Goal: Information Seeking & Learning: Learn about a topic

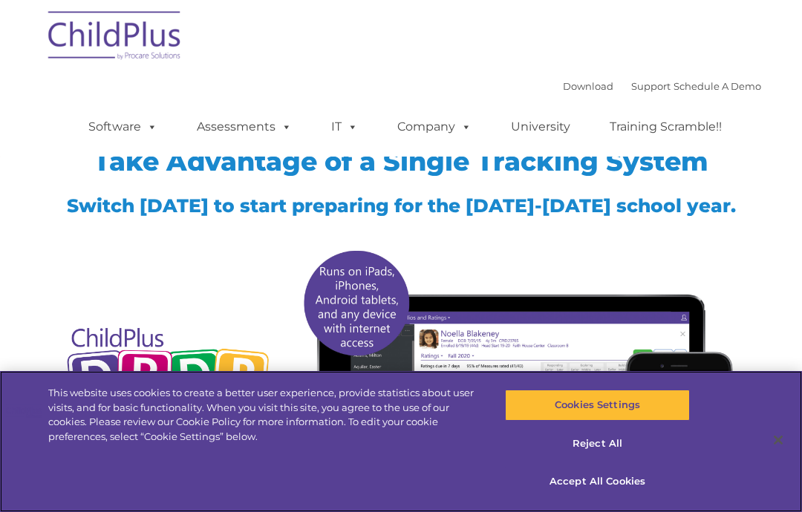
click at [630, 477] on button "Accept All Cookies" at bounding box center [597, 481] width 184 height 31
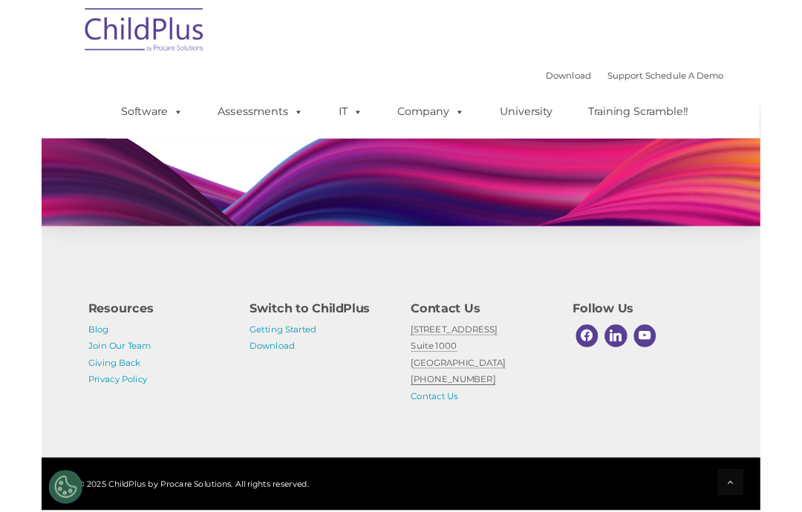
scroll to position [1315, 0]
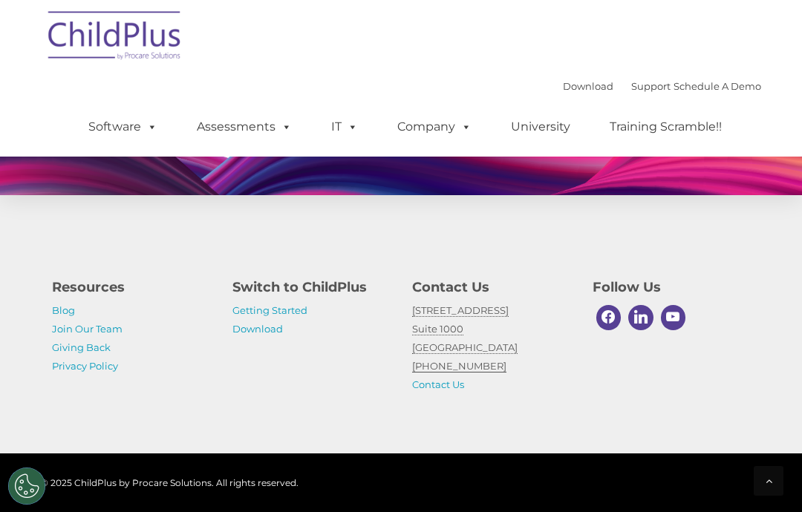
click at [287, 310] on link "Getting Started" at bounding box center [269, 310] width 75 height 12
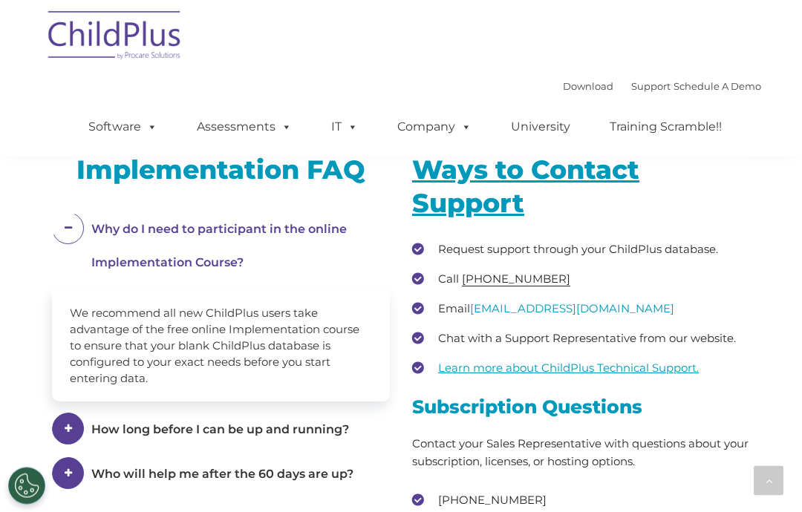
scroll to position [2191, 0]
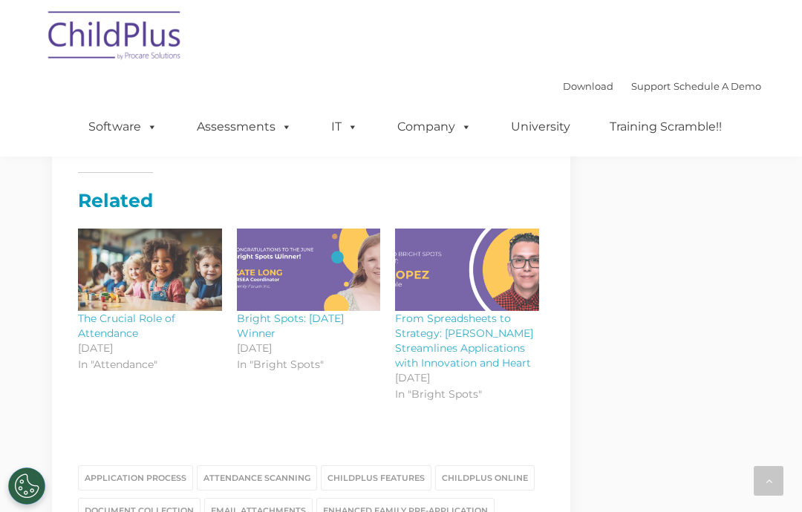
scroll to position [1805, 0]
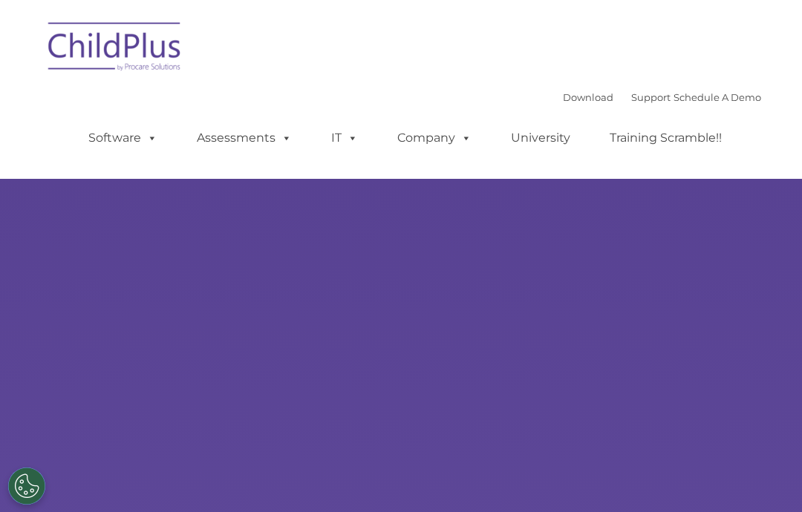
select select "MEDIUM"
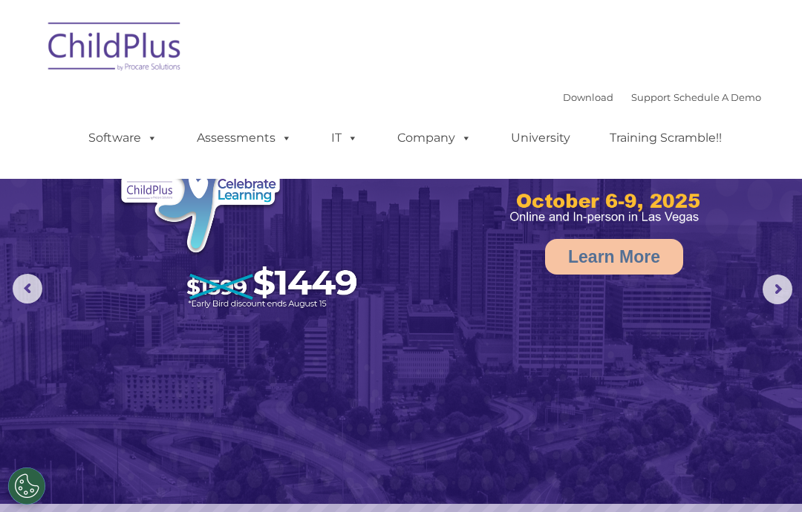
click at [777, 294] on rs-arrow at bounding box center [777, 290] width 30 height 30
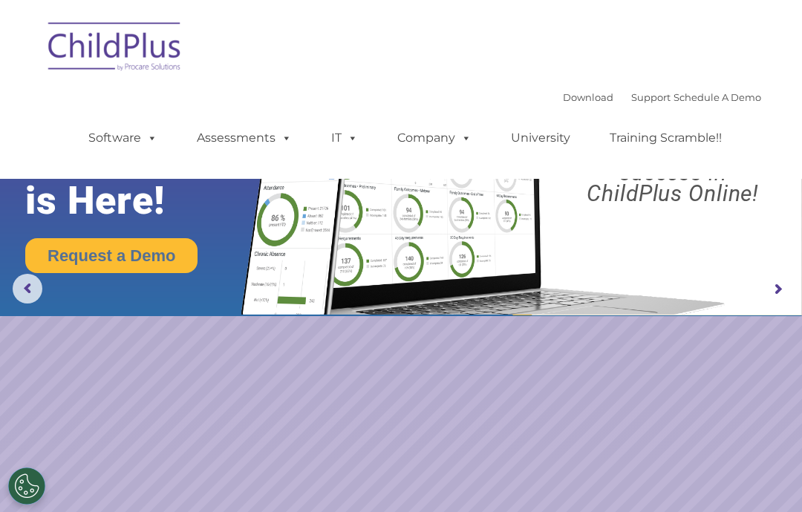
click at [779, 298] on rs-arrow at bounding box center [777, 290] width 30 height 30
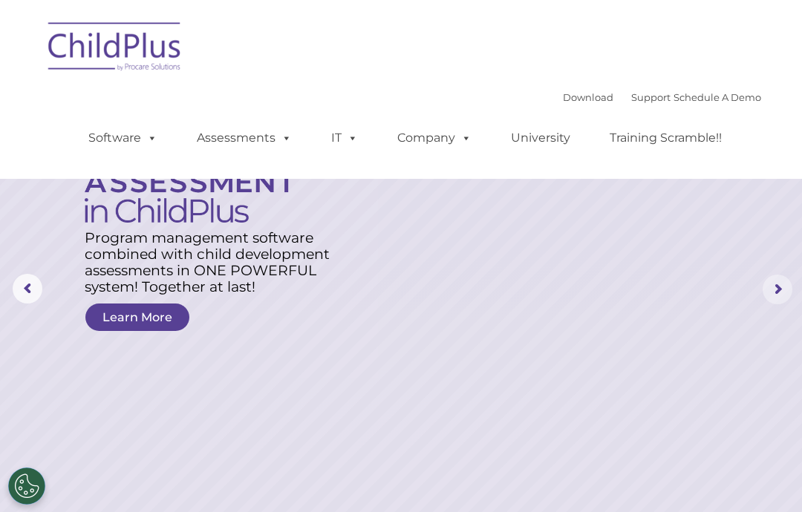
click at [779, 294] on rs-arrow at bounding box center [777, 290] width 30 height 30
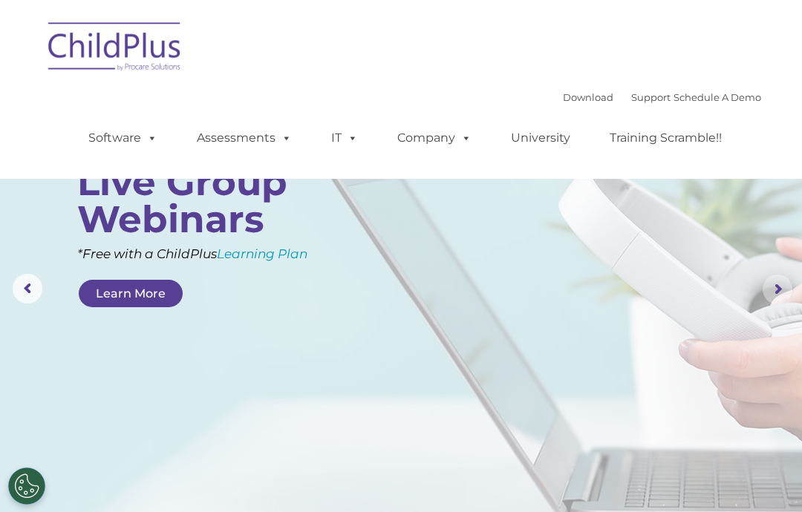
click at [777, 295] on rs-arrow at bounding box center [777, 290] width 30 height 30
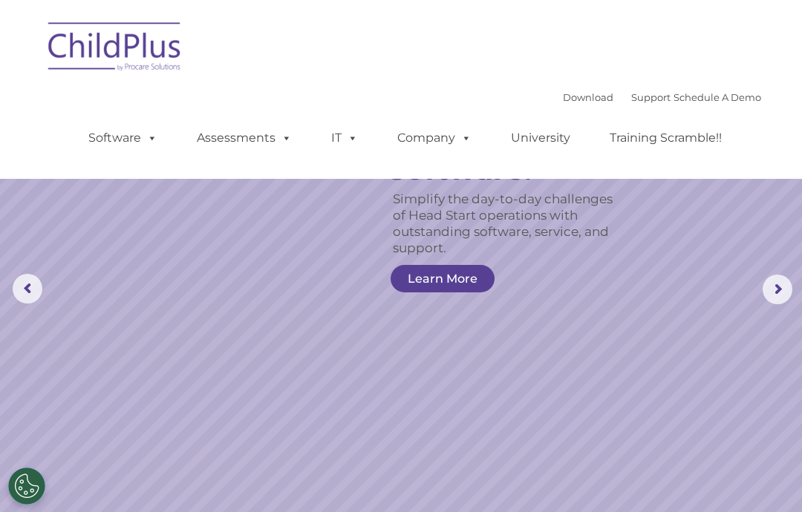
click at [782, 297] on rs-arrow at bounding box center [777, 290] width 30 height 30
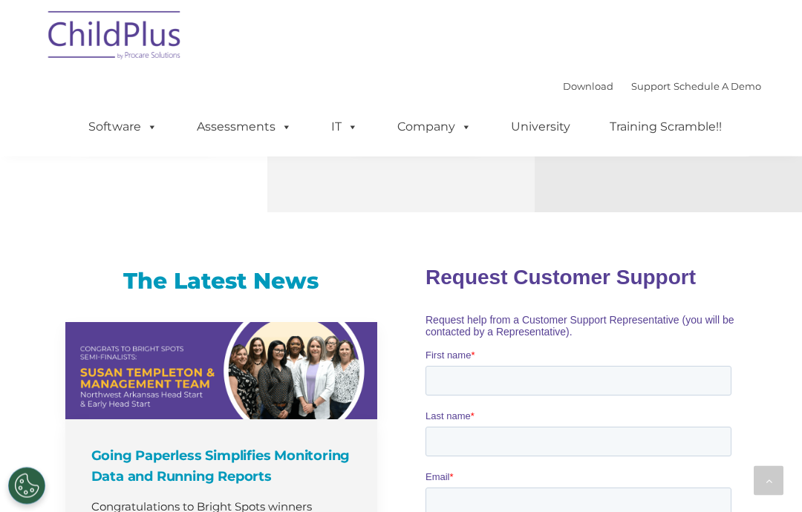
scroll to position [886, 0]
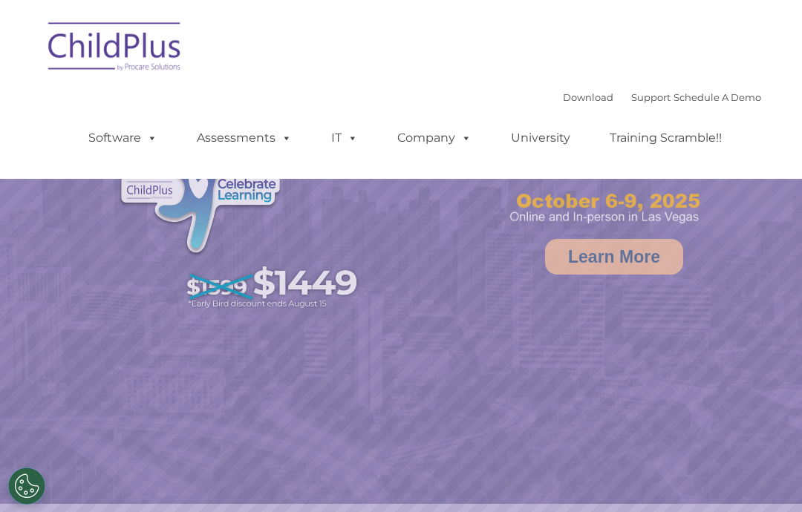
select select "MEDIUM"
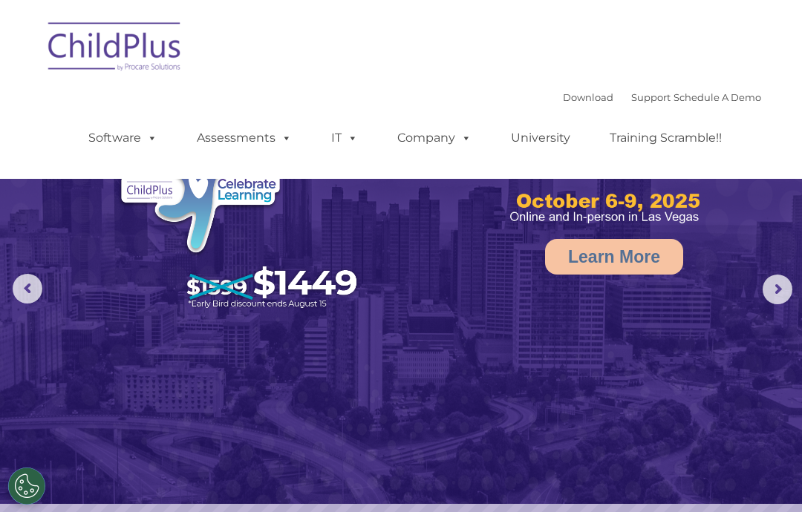
click at [284, 143] on span at bounding box center [283, 138] width 16 height 14
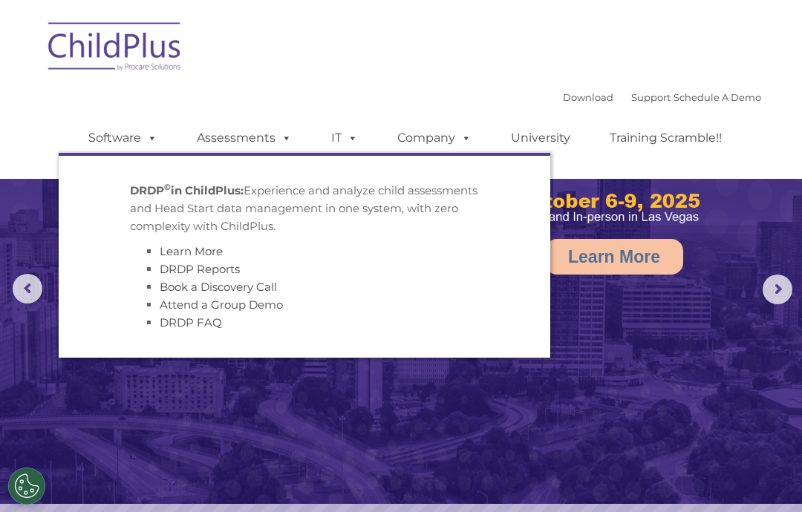
click at [192, 190] on strong "DRDP © in ChildPlus:" at bounding box center [187, 190] width 114 height 14
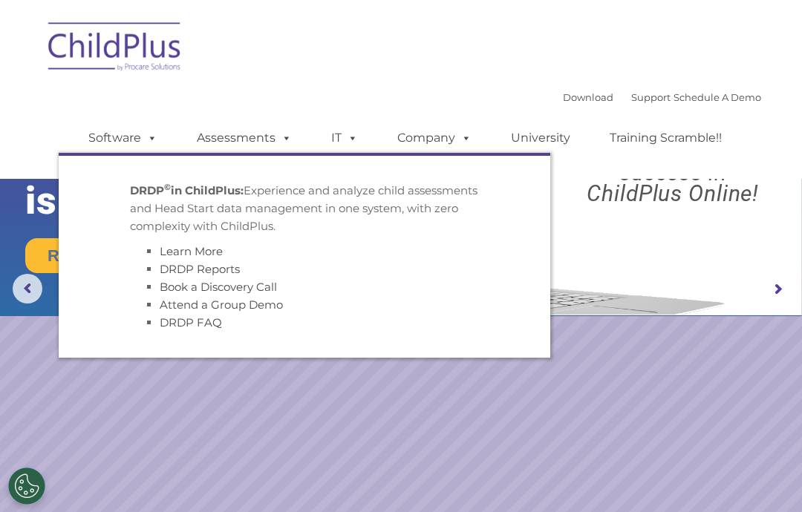
click at [211, 194] on strong "DRDP © in ChildPlus:" at bounding box center [187, 190] width 114 height 14
click at [225, 271] on link "DRDP Reports" at bounding box center [200, 269] width 80 height 14
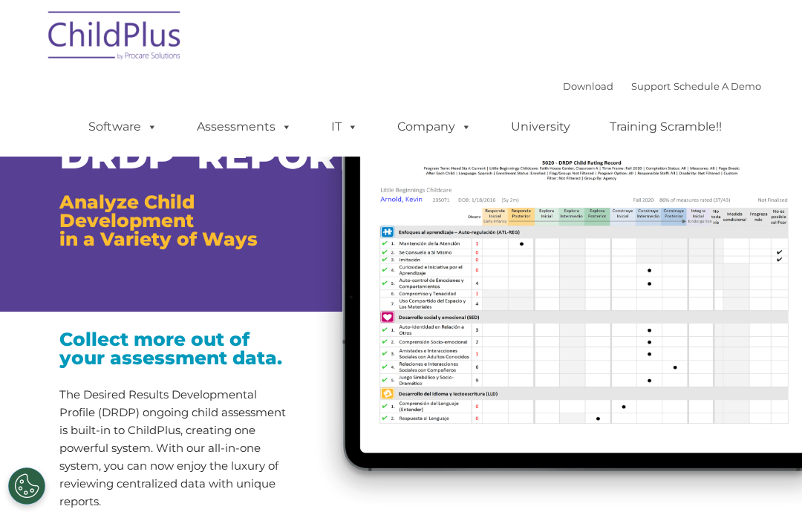
click at [128, 134] on link "Software" at bounding box center [122, 127] width 99 height 30
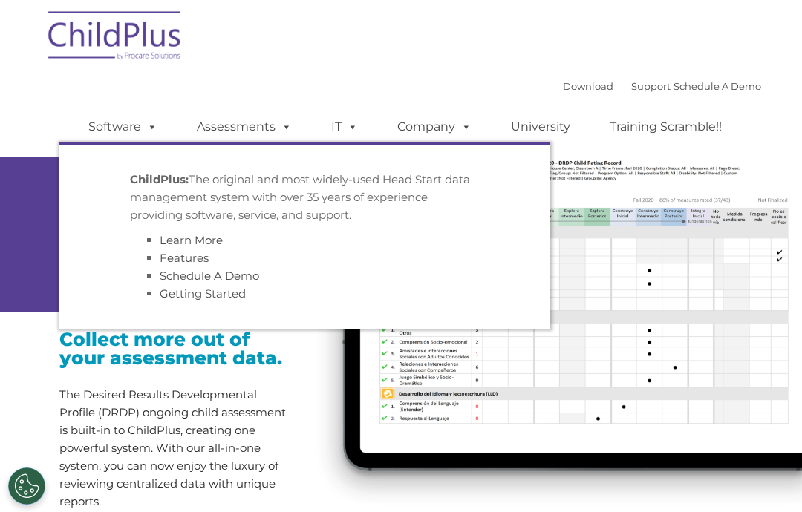
click at [36, 296] on div "DRDP © REPORTS Analyze Child Development in a Variety of Ways Collect more out …" at bounding box center [401, 182] width 802 height 260
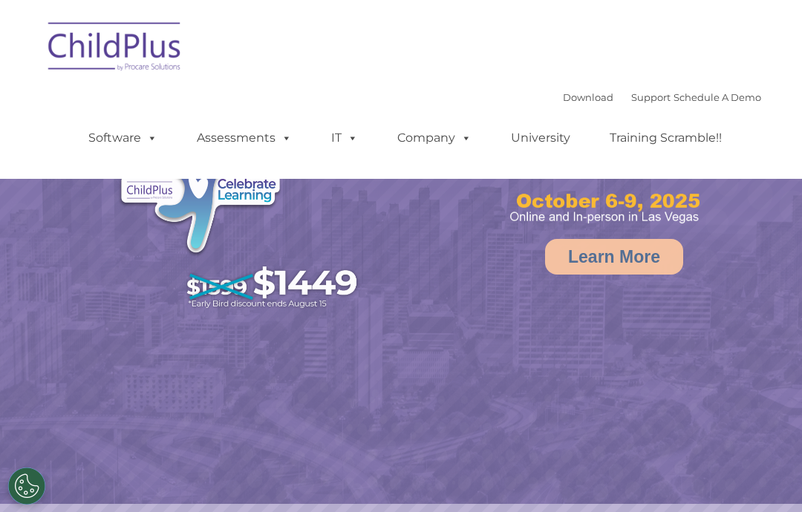
select select "MEDIUM"
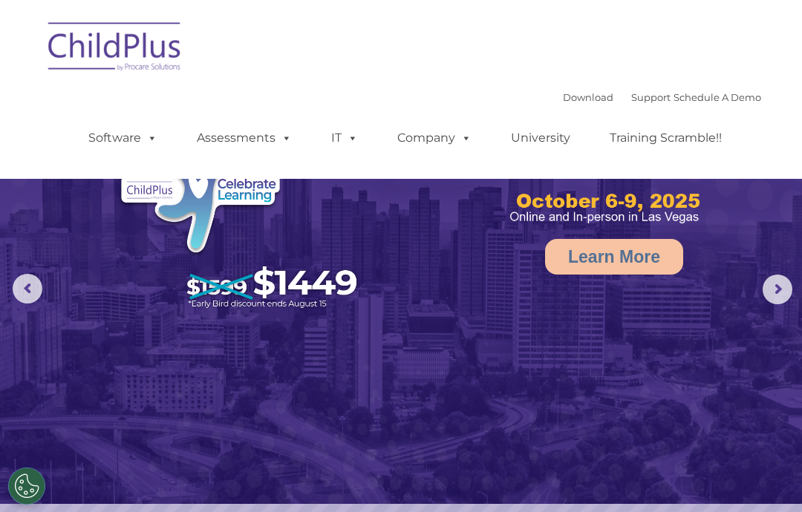
click at [773, 291] on rs-arrow at bounding box center [777, 290] width 30 height 30
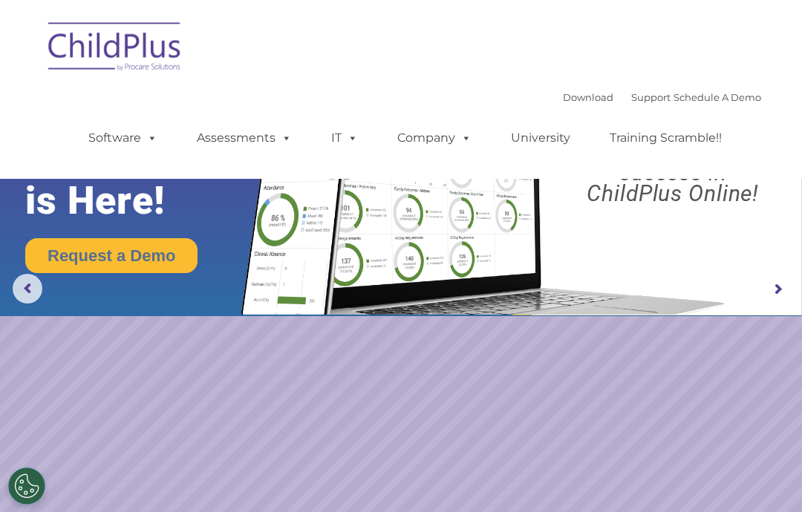
click at [768, 299] on rs-arrow at bounding box center [777, 290] width 30 height 30
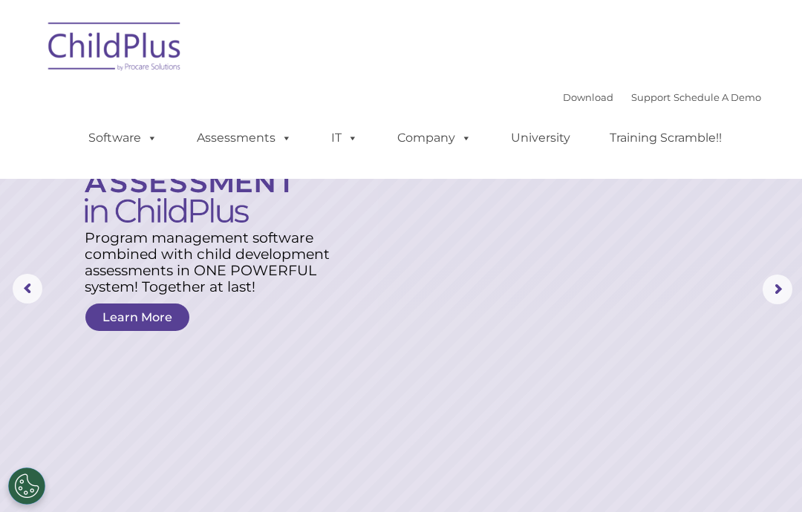
click at [779, 300] on rs-arrow at bounding box center [777, 290] width 30 height 30
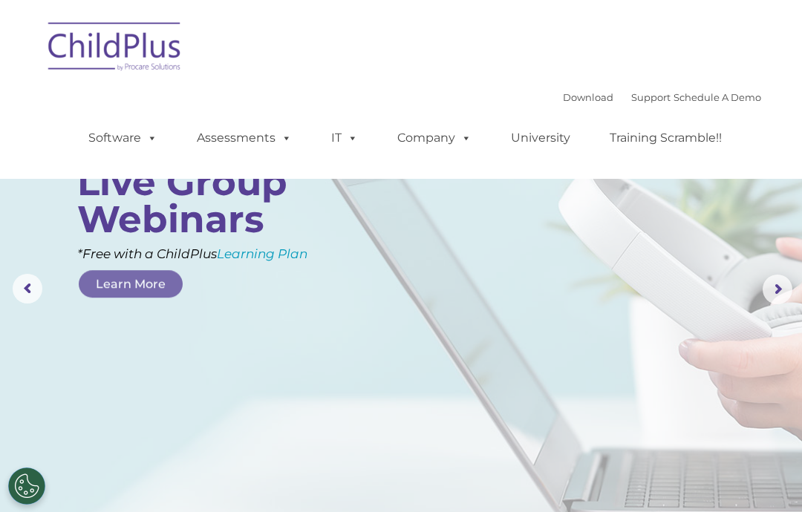
click at [776, 296] on rs-arrow at bounding box center [777, 290] width 30 height 30
